Goal: Information Seeking & Learning: Find specific fact

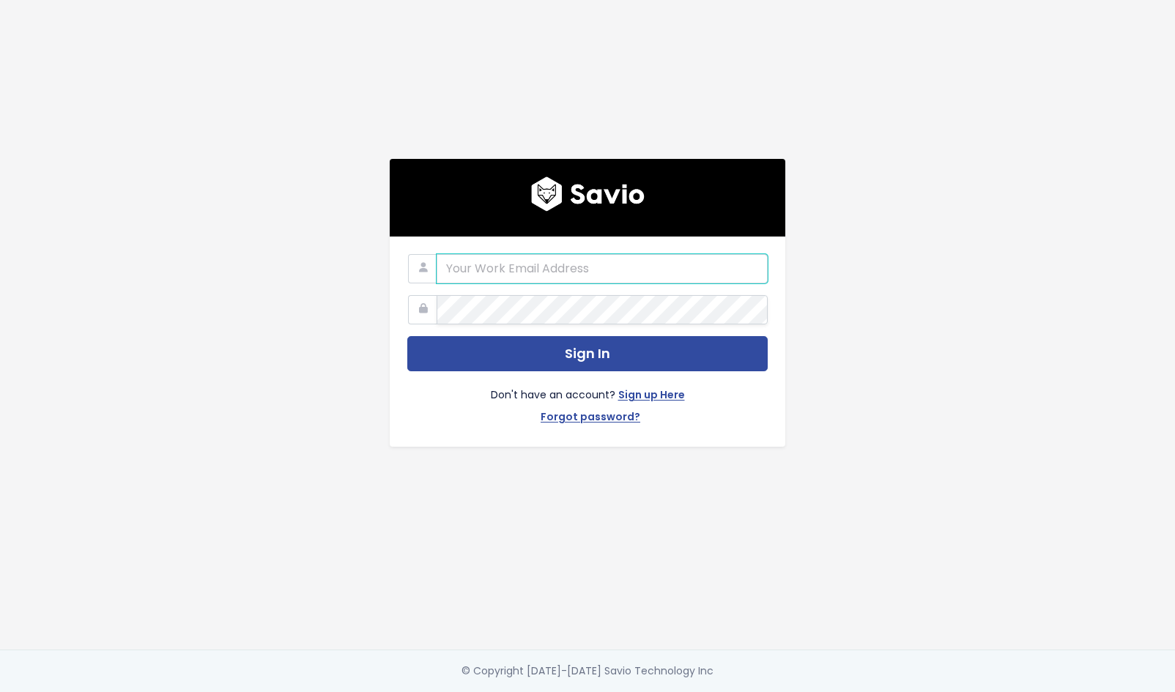
type input "[EMAIL_ADDRESS][DOMAIN_NAME]"
click at [587, 354] on button "Sign In" at bounding box center [587, 354] width 360 height 36
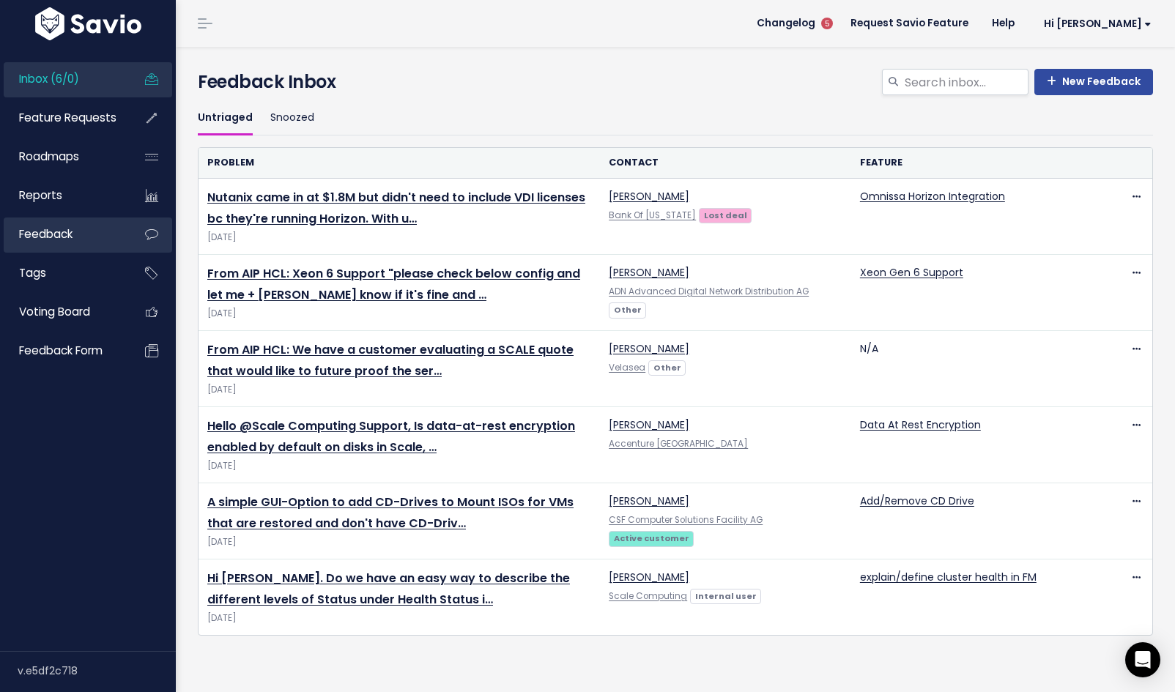
click at [64, 238] on span "Feedback" at bounding box center [45, 233] width 53 height 15
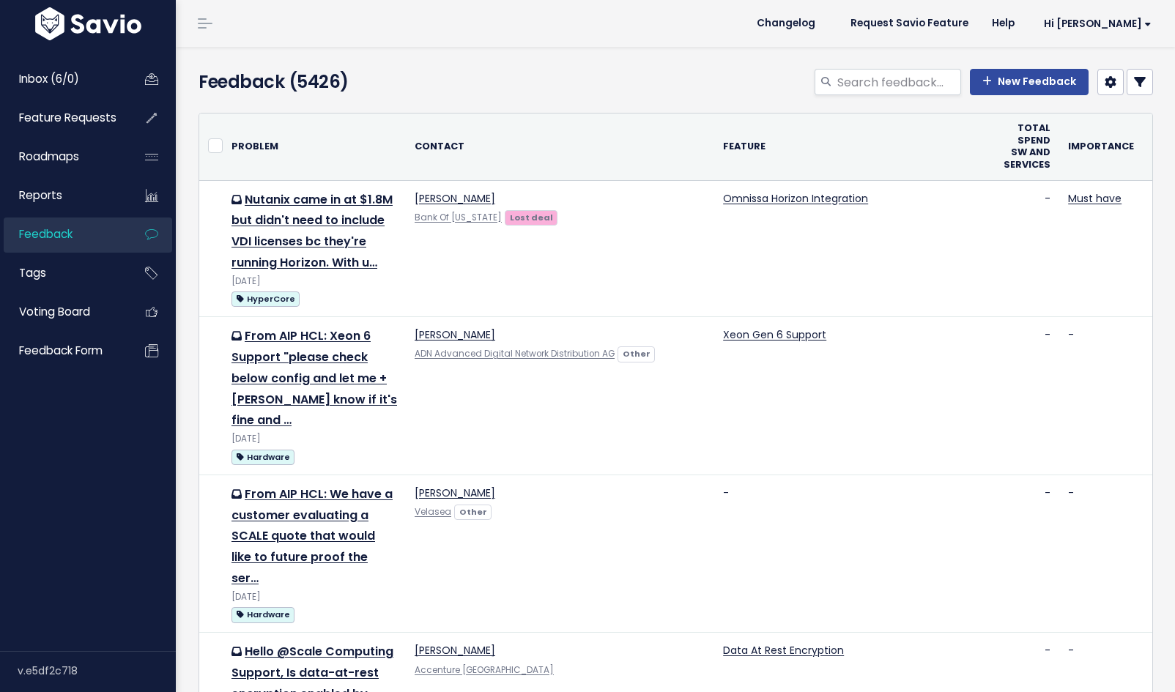
select select
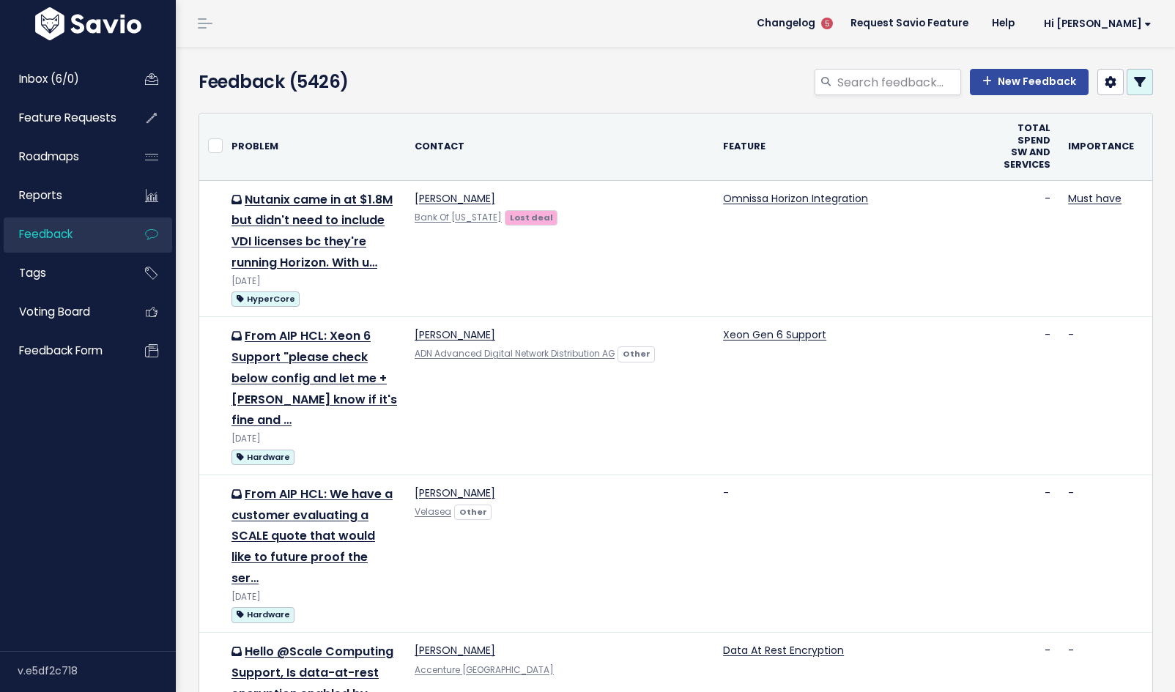
click at [1140, 86] on icon at bounding box center [1140, 82] width 12 height 12
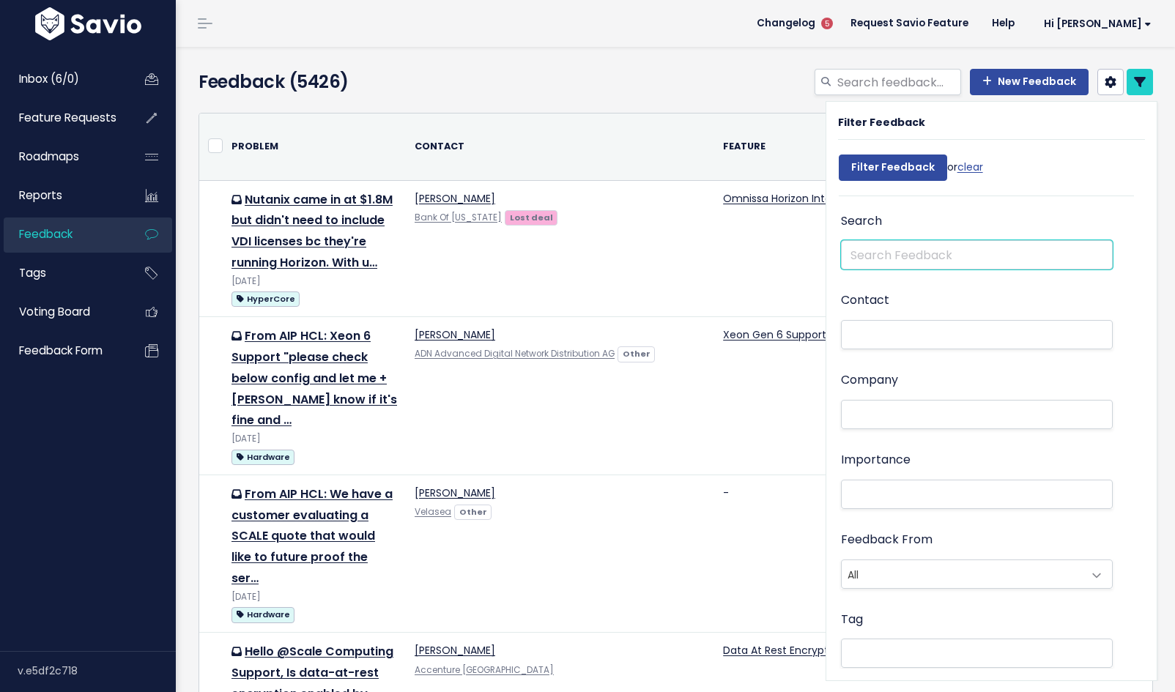
click at [907, 247] on input "text" at bounding box center [977, 254] width 272 height 29
type input "Virtio SCSI"
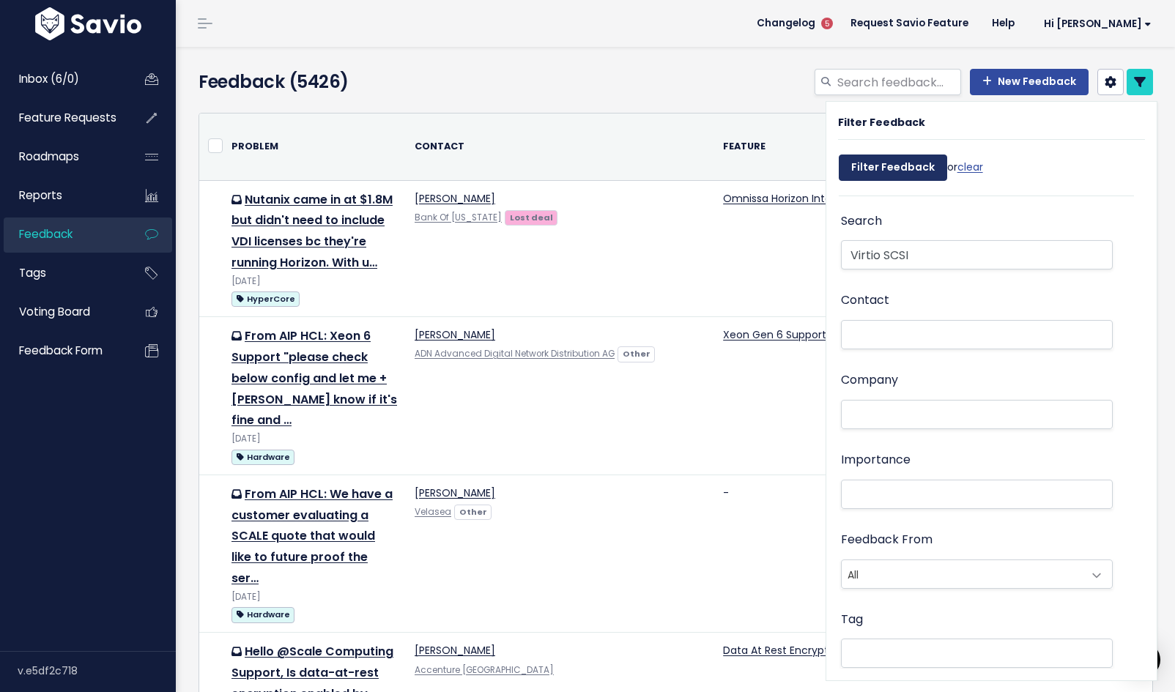
click at [892, 160] on input "Filter Feedback" at bounding box center [892, 168] width 108 height 26
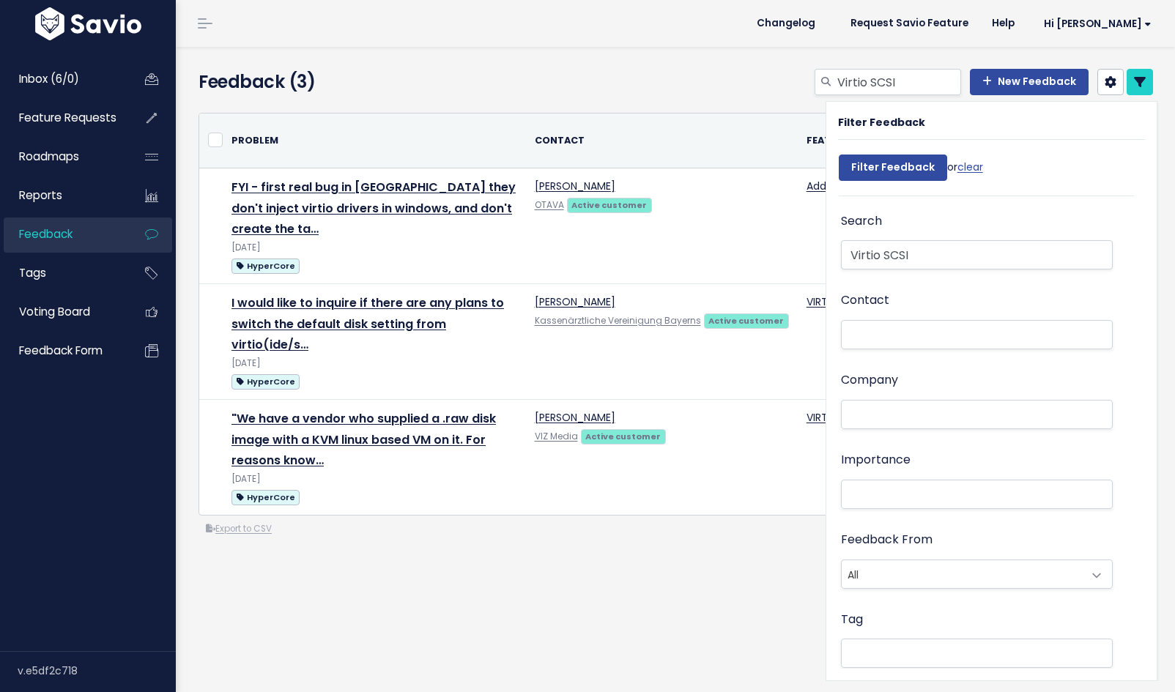
select select
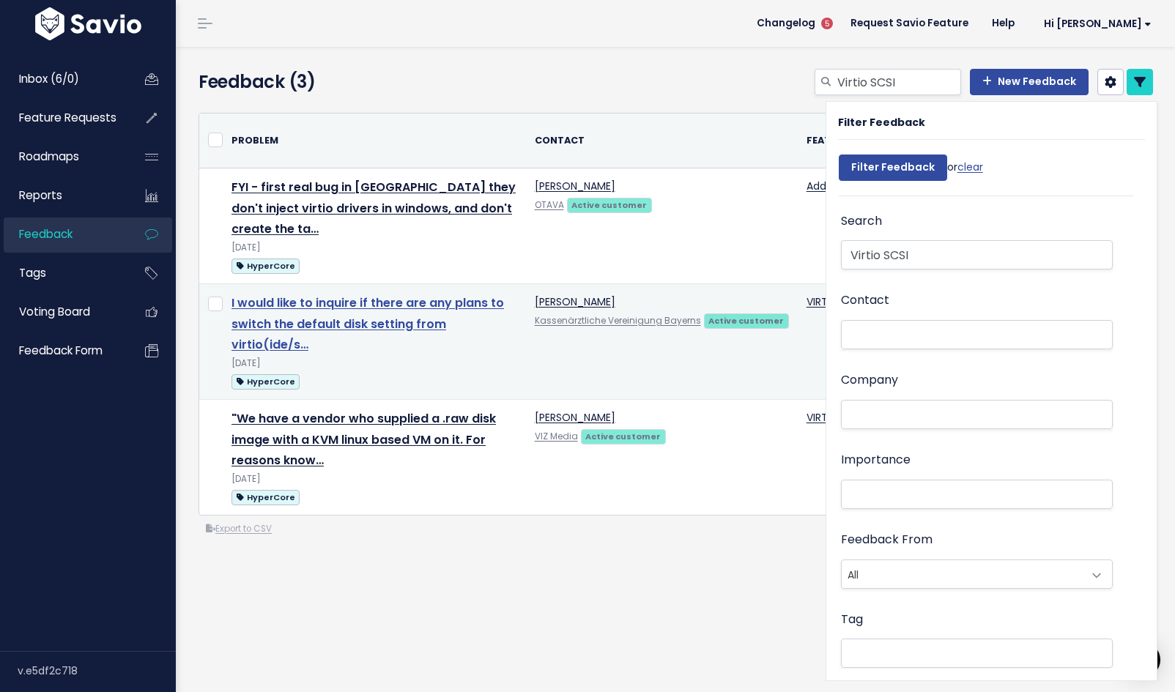
click at [426, 294] on link "I would like to inquire if there are any plans to switch the default disk setti…" at bounding box center [367, 323] width 272 height 59
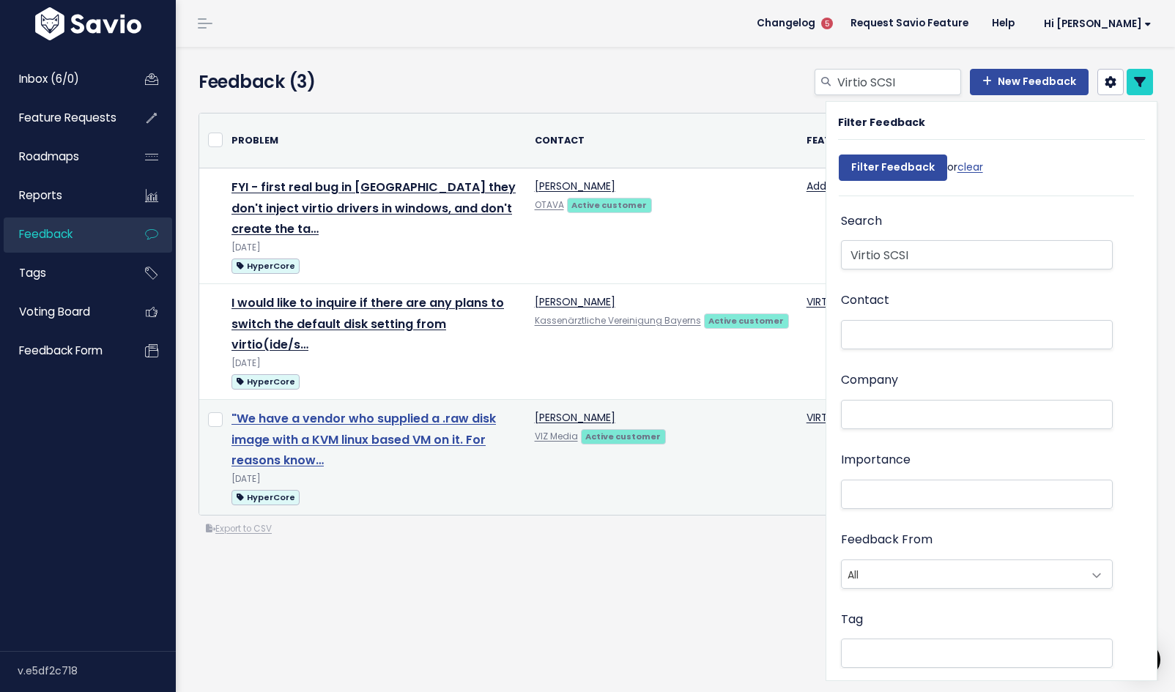
click at [391, 410] on link ""We have a vendor who supplied a .raw disk image with a KVM linux based VM on i…" at bounding box center [363, 439] width 264 height 59
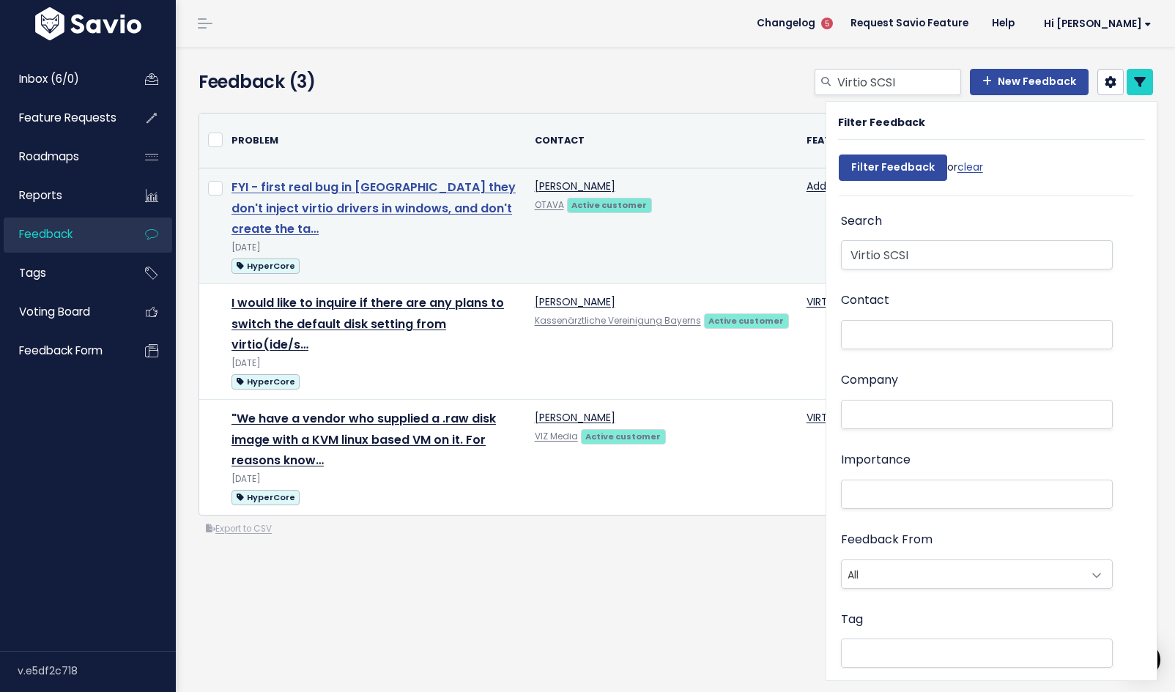
click at [336, 217] on link "FYI - first real bug in veeam they don't inject virtio drivers in windows, and …" at bounding box center [373, 208] width 284 height 59
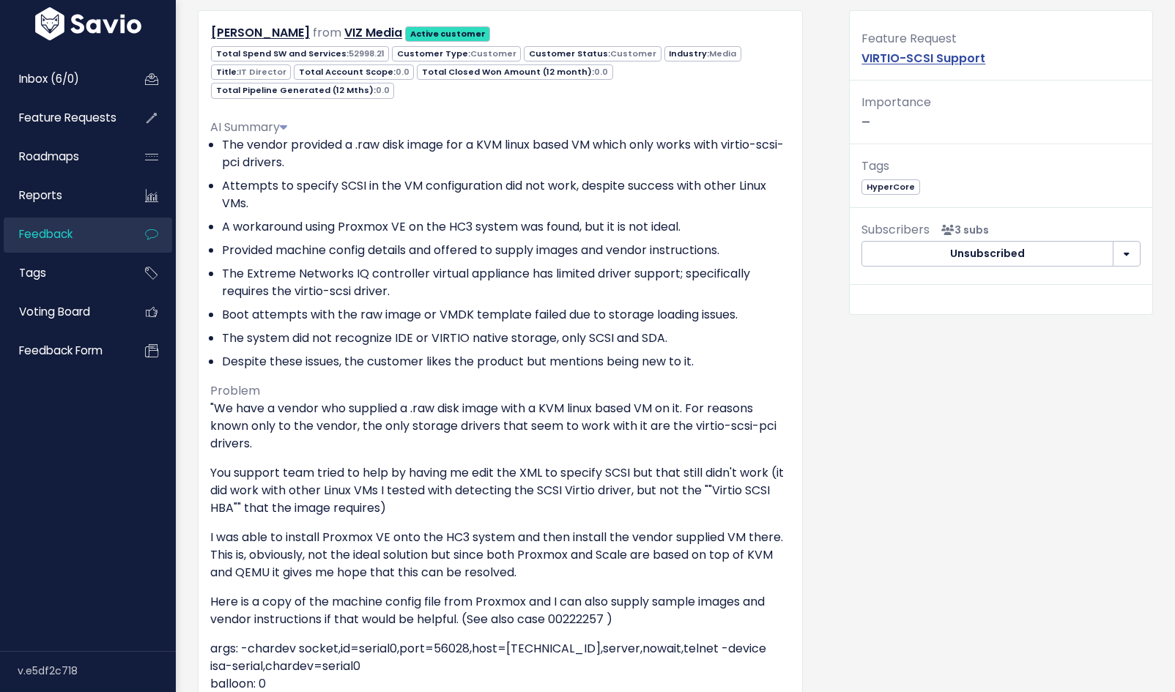
scroll to position [134, 0]
